Goal: Book appointment/travel/reservation

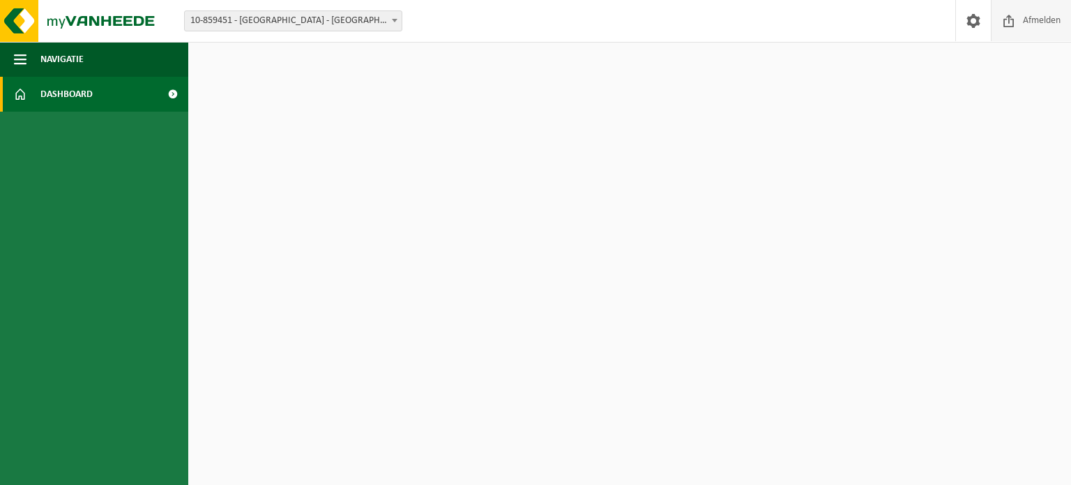
click at [1013, 20] on span at bounding box center [1009, 20] width 21 height 41
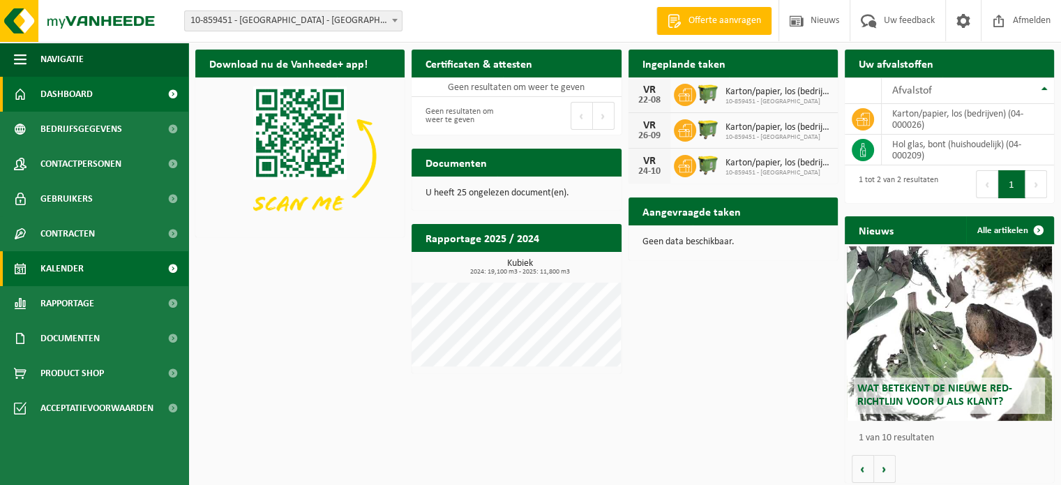
click at [73, 263] on span "Kalender" at bounding box center [61, 268] width 43 height 35
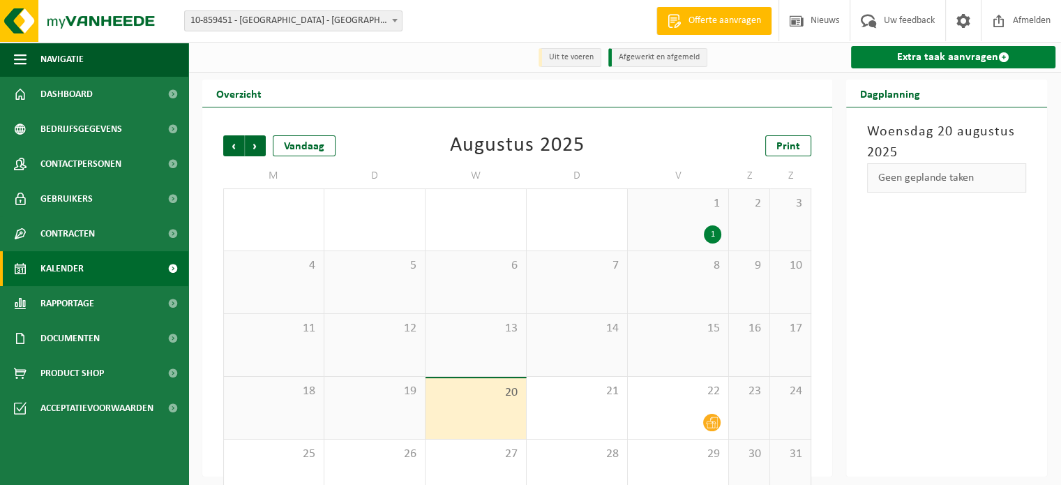
click at [962, 61] on link "Extra taak aanvragen" at bounding box center [953, 57] width 204 height 22
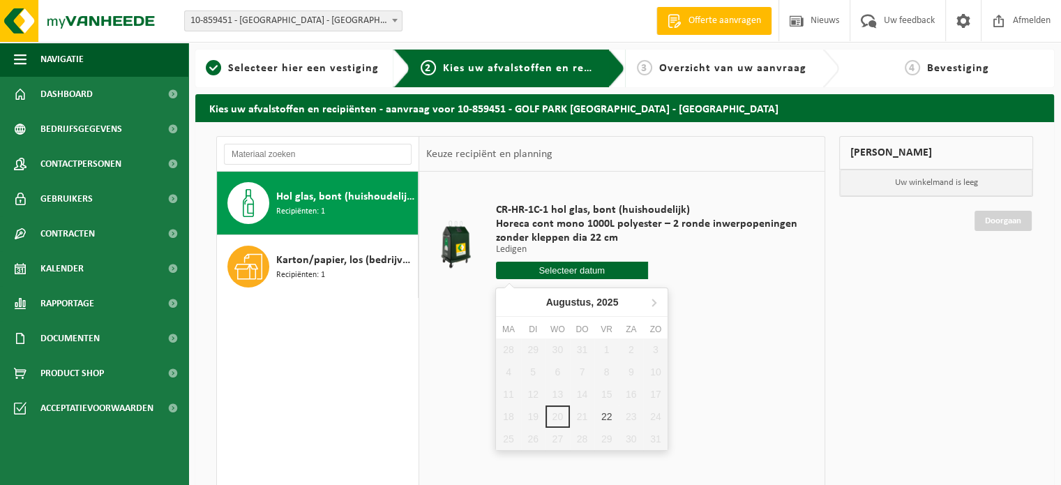
click at [573, 272] on input "text" at bounding box center [572, 270] width 152 height 17
click at [655, 300] on icon at bounding box center [653, 302] width 22 height 22
click at [508, 305] on icon at bounding box center [510, 302] width 22 height 22
click at [604, 413] on div "22" at bounding box center [606, 416] width 24 height 22
type input "Van 2025-08-22"
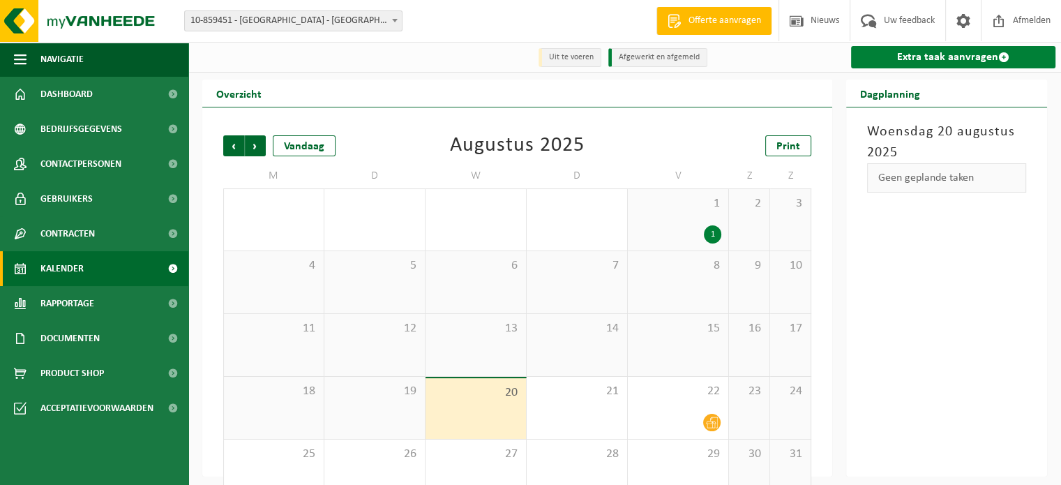
click at [952, 57] on link "Extra taak aanvragen" at bounding box center [953, 57] width 204 height 22
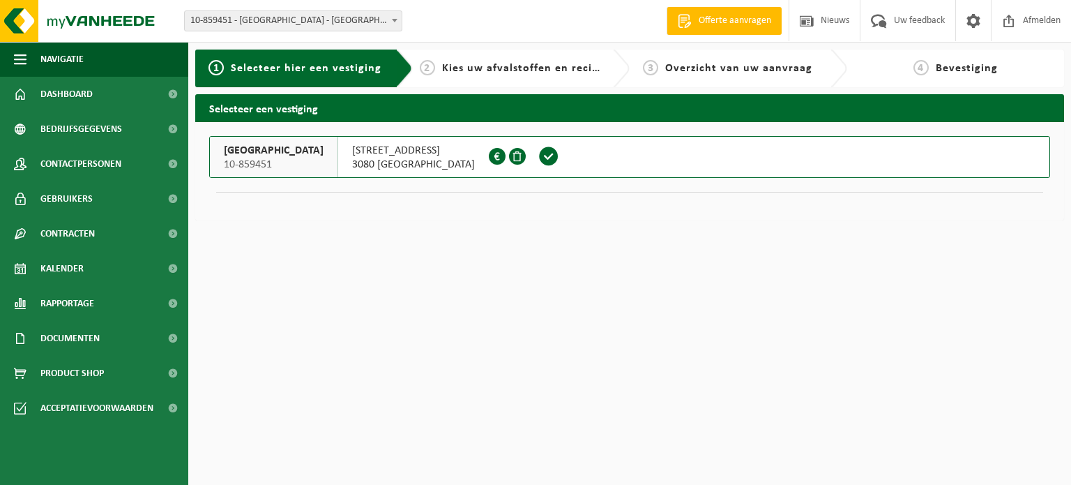
click at [286, 144] on span "[GEOGRAPHIC_DATA]" at bounding box center [274, 151] width 100 height 14
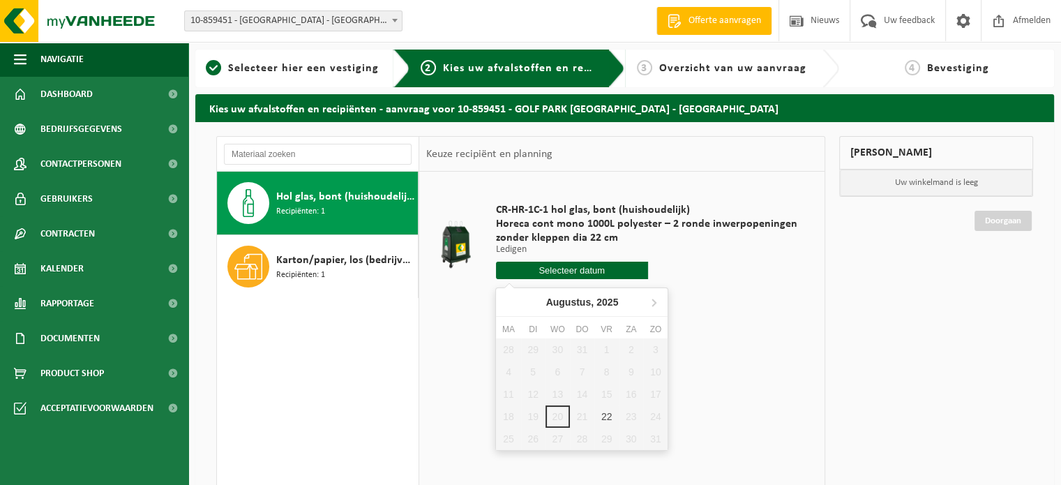
click at [559, 262] on input "text" at bounding box center [572, 270] width 152 height 17
click at [651, 298] on icon at bounding box center [653, 302] width 22 height 22
click at [505, 303] on icon at bounding box center [510, 302] width 22 height 22
click at [612, 416] on div "22" at bounding box center [606, 416] width 24 height 22
type input "Van [DATE]"
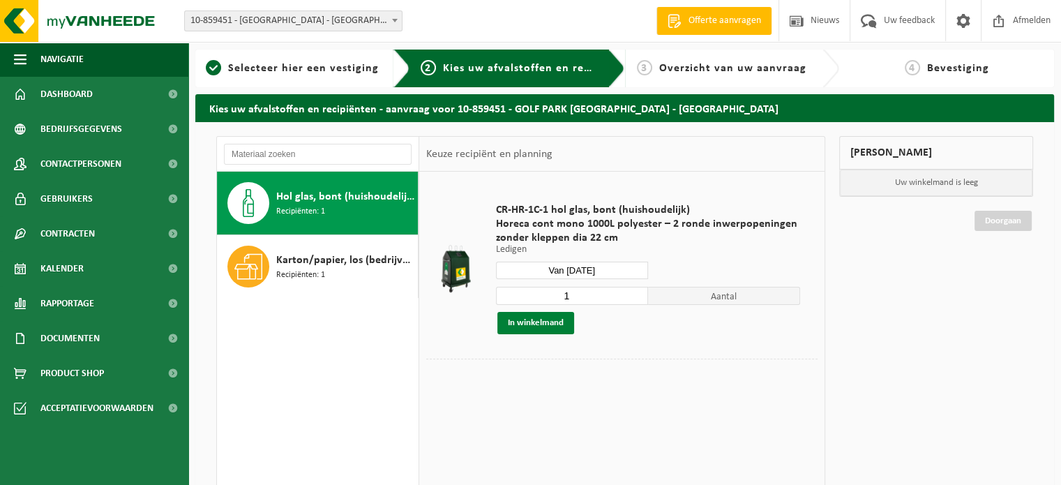
click at [537, 323] on button "In winkelmand" at bounding box center [535, 323] width 77 height 22
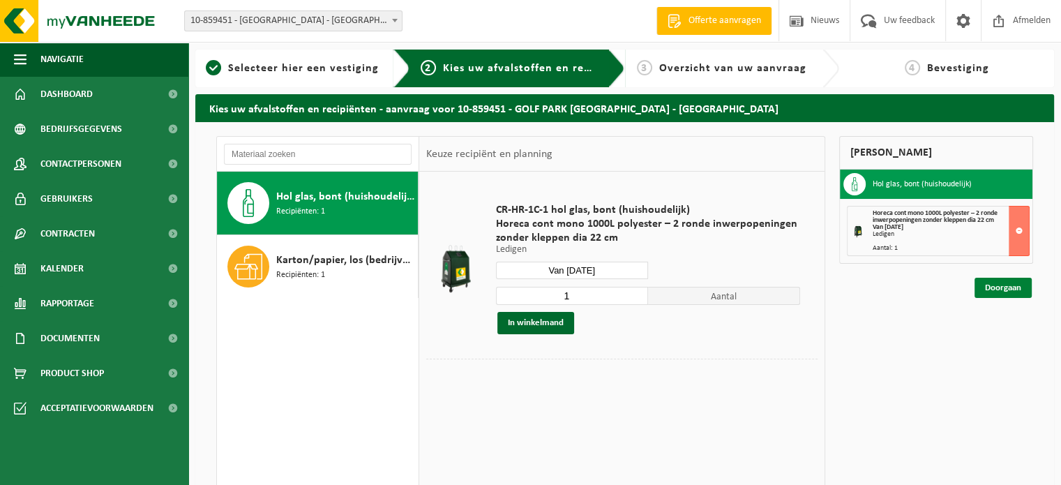
click at [999, 289] on link "Doorgaan" at bounding box center [1002, 288] width 57 height 20
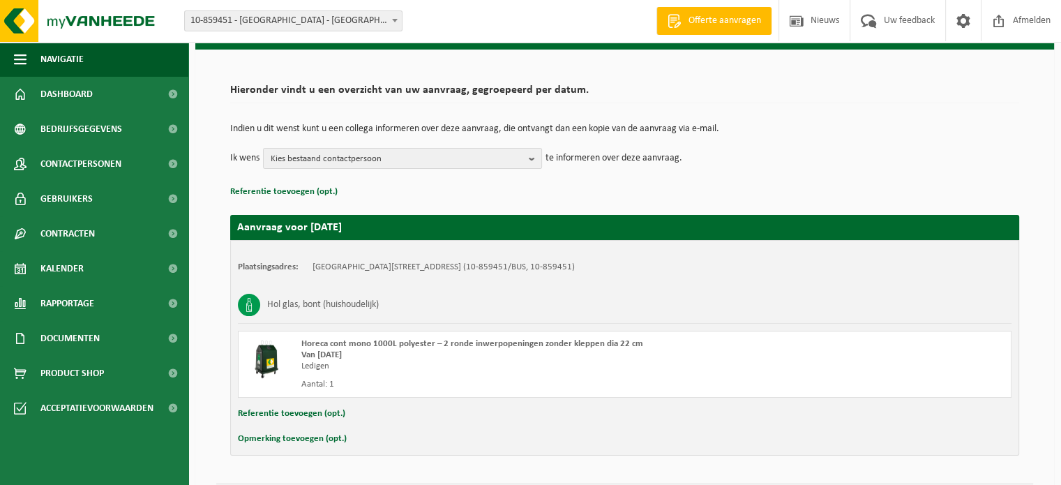
scroll to position [112, 0]
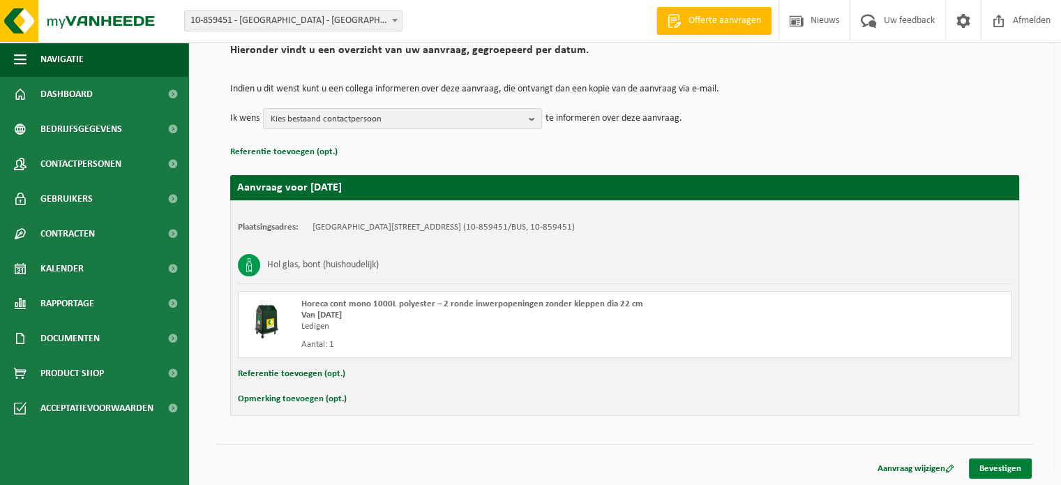
click at [994, 464] on link "Bevestigen" at bounding box center [1000, 468] width 63 height 20
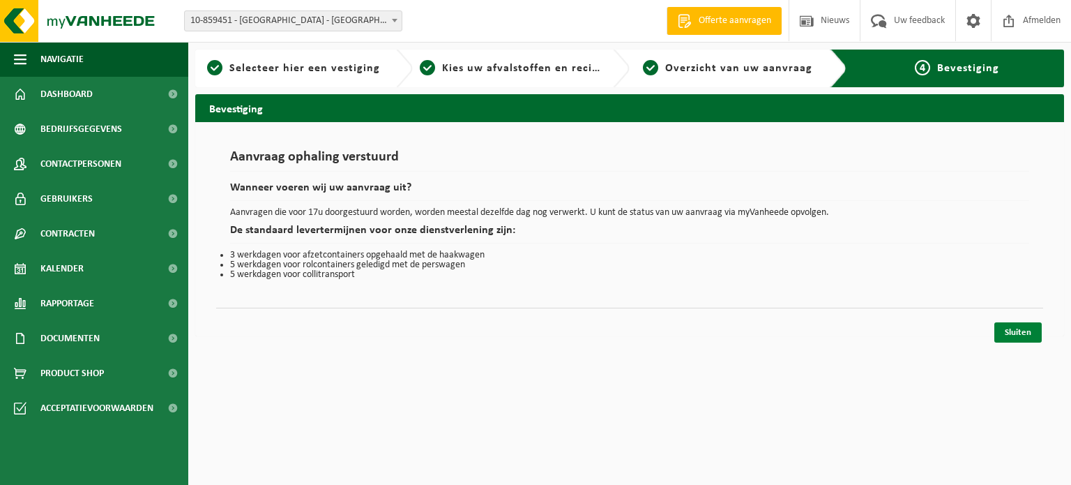
click at [1006, 329] on link "Sluiten" at bounding box center [1017, 332] width 47 height 20
